Goal: Find specific page/section: Find specific page/section

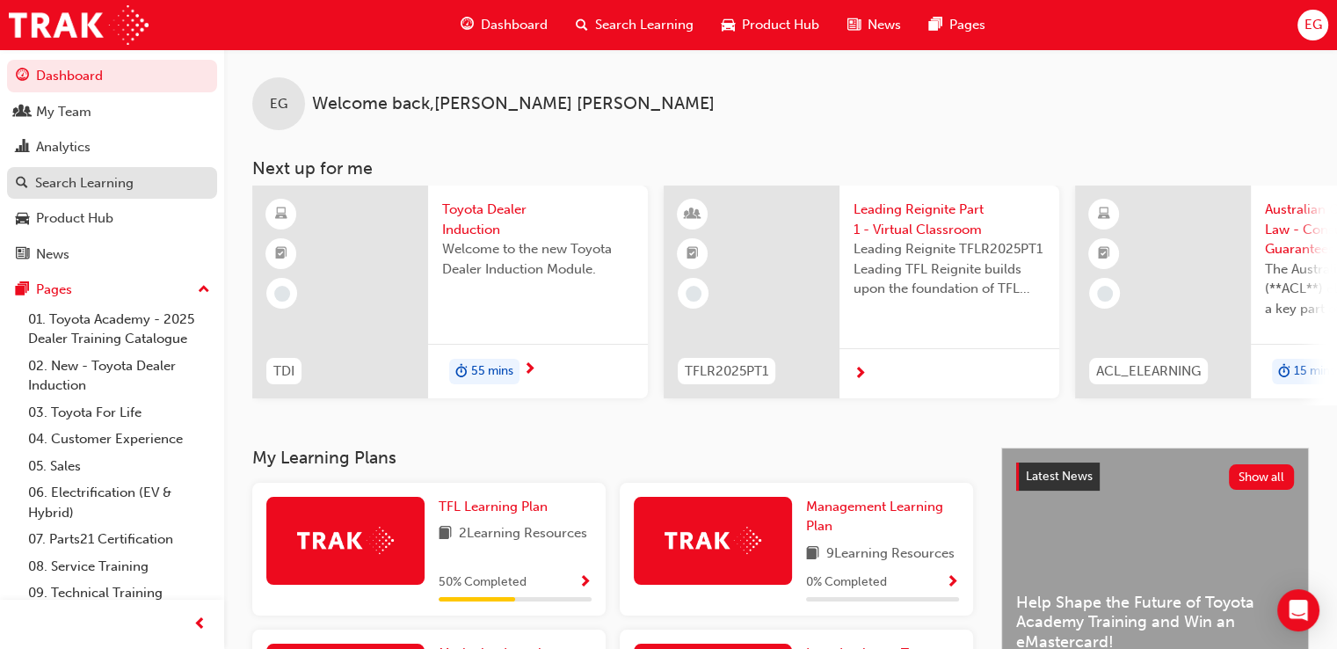
click at [87, 178] on div "Search Learning" at bounding box center [84, 183] width 98 height 20
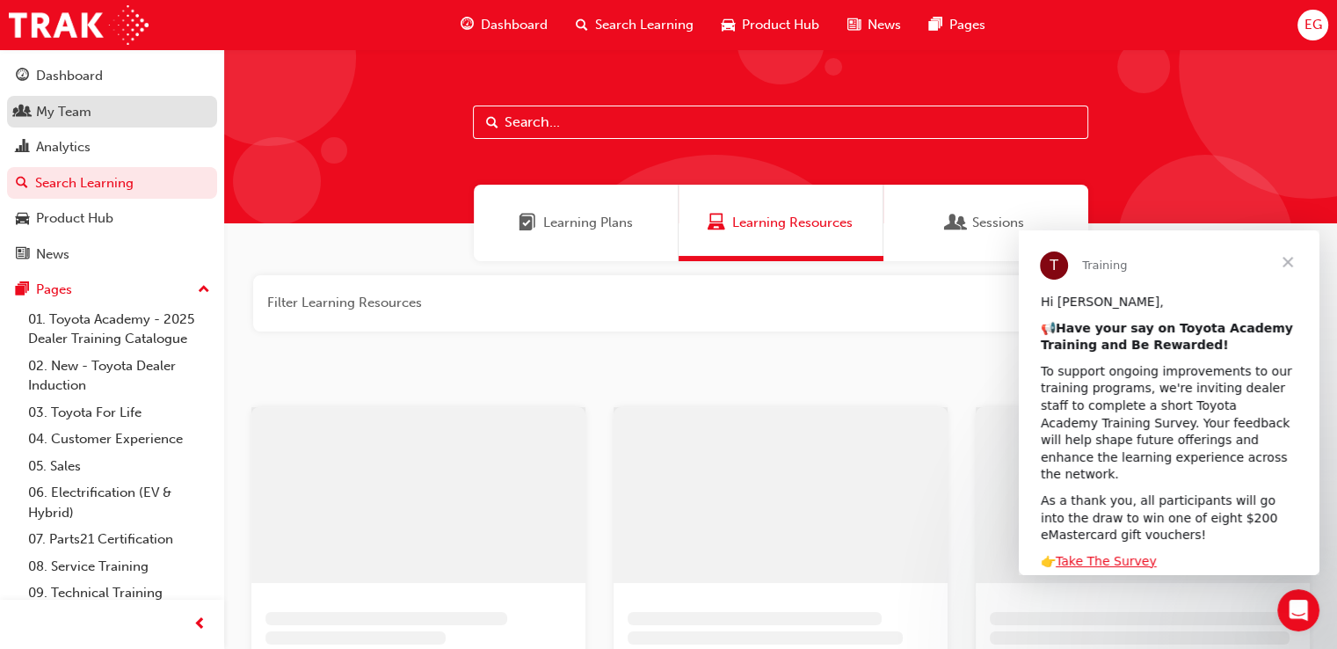
click at [83, 116] on div "My Team" at bounding box center [63, 112] width 55 height 20
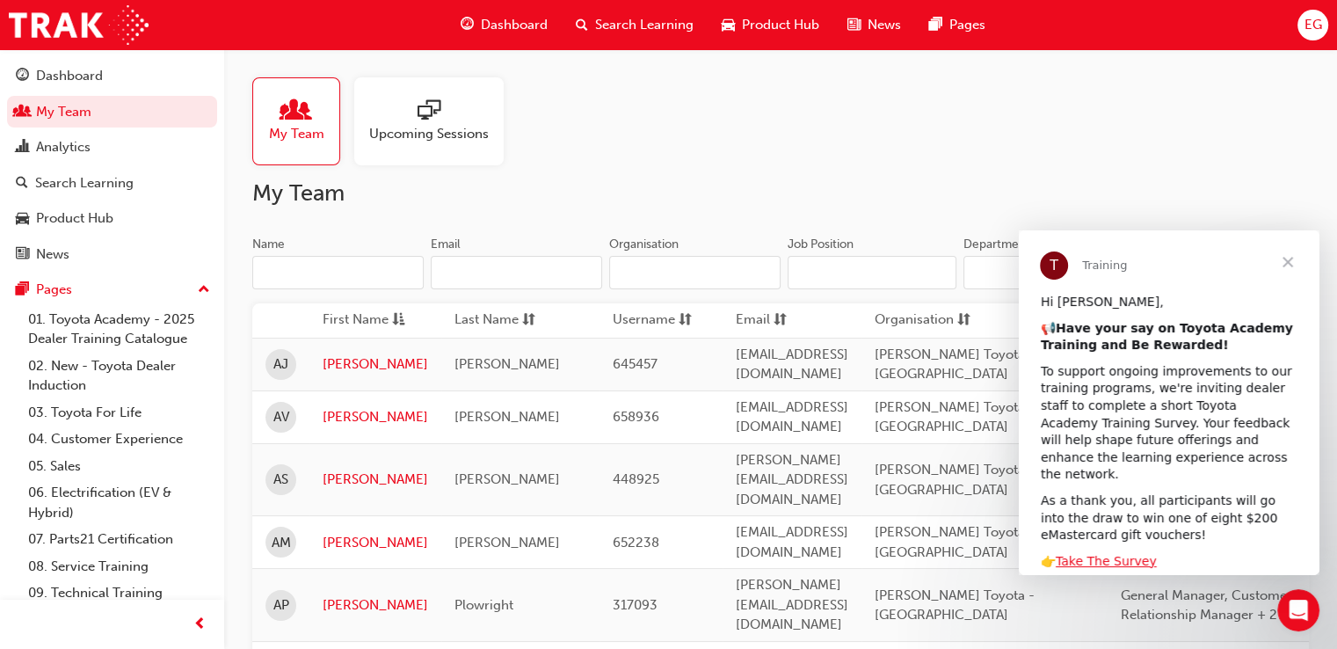
click at [332, 265] on input "Name" at bounding box center [337, 272] width 171 height 33
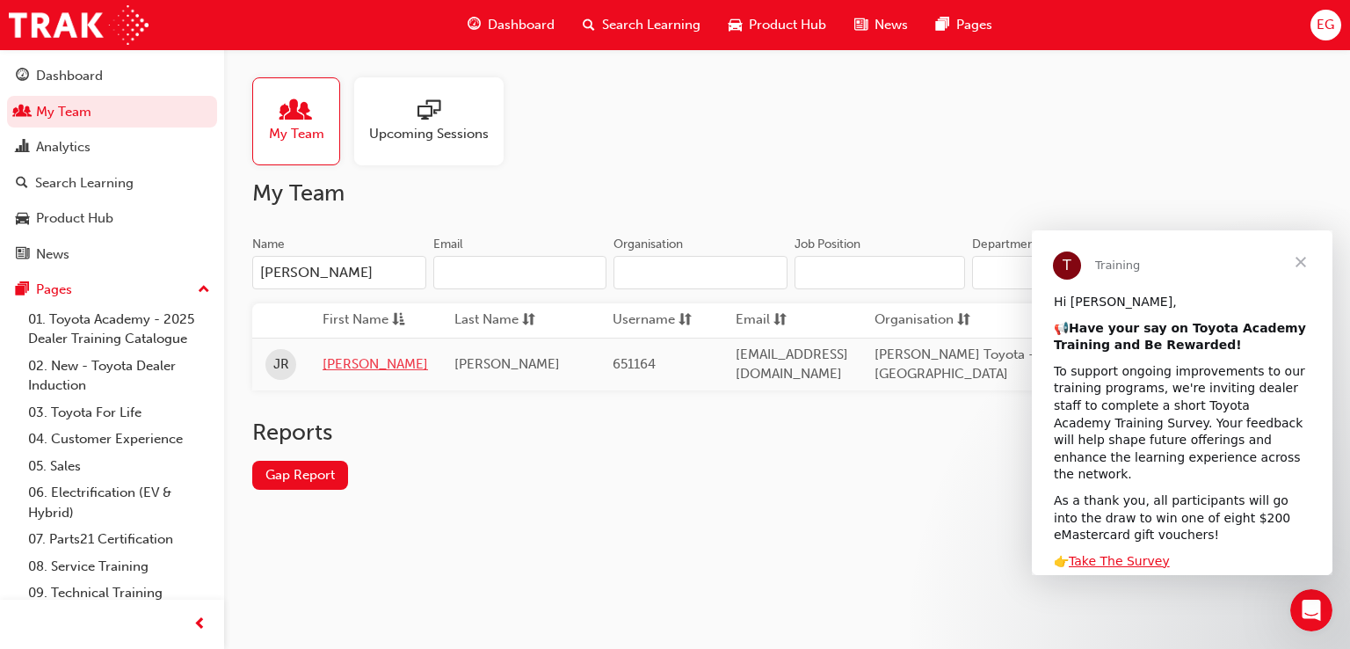
type input "[PERSON_NAME]"
click at [334, 368] on link "[PERSON_NAME]" at bounding box center [375, 364] width 105 height 20
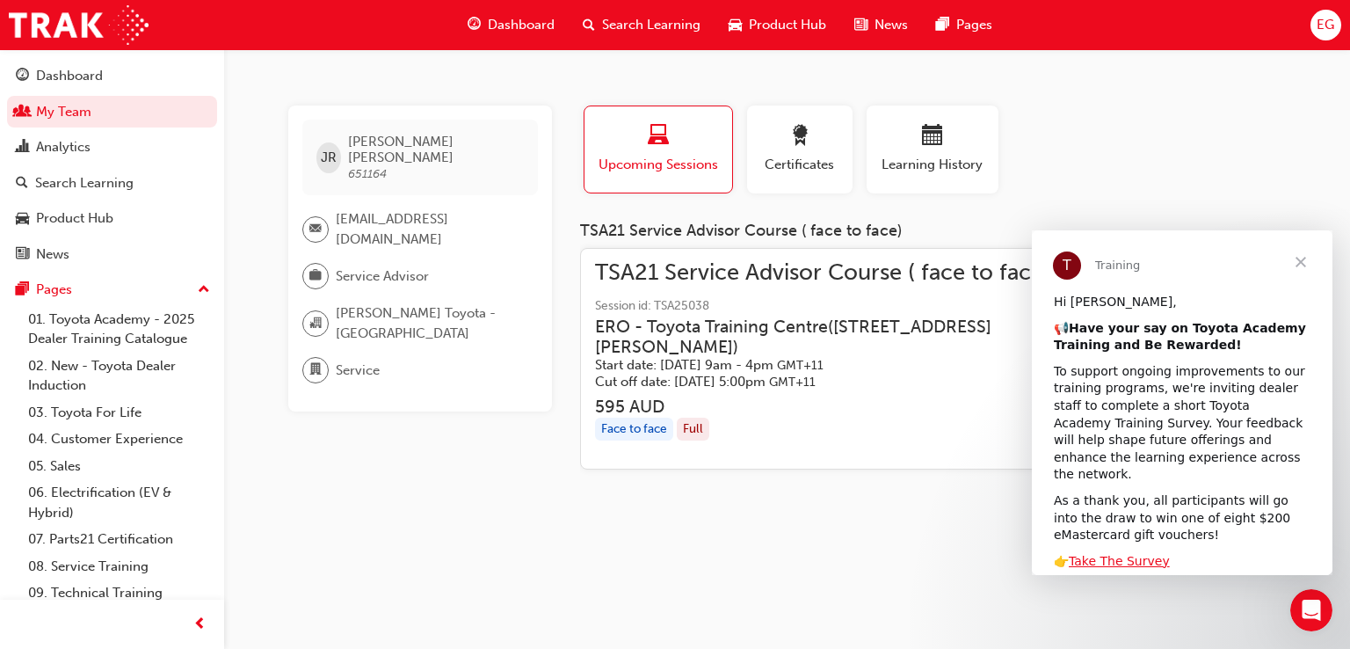
click at [1302, 255] on span "Close" at bounding box center [1300, 261] width 63 height 63
